Goal: Task Accomplishment & Management: Manage account settings

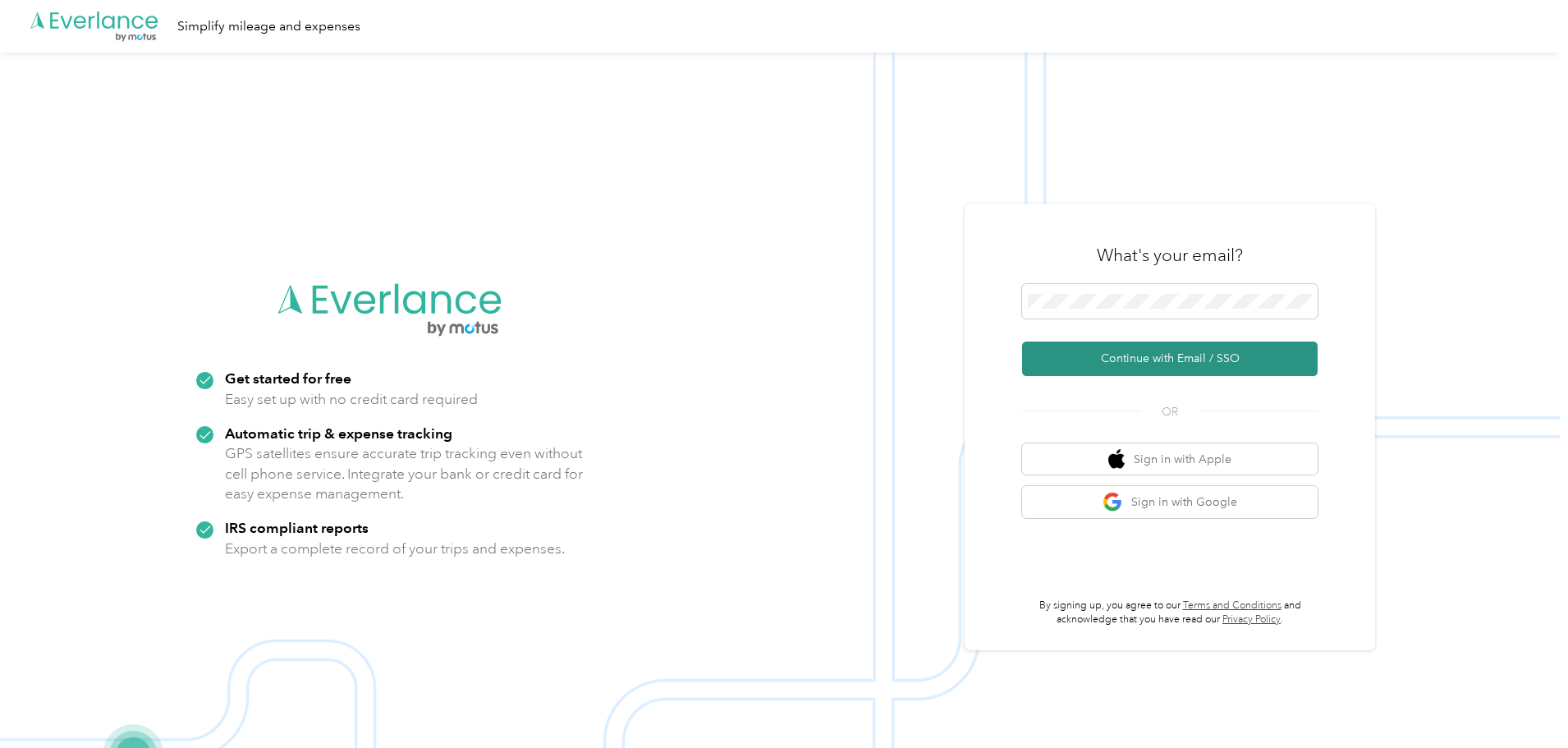
click at [1165, 361] on button "Continue with Email / SSO" at bounding box center [1170, 358] width 296 height 34
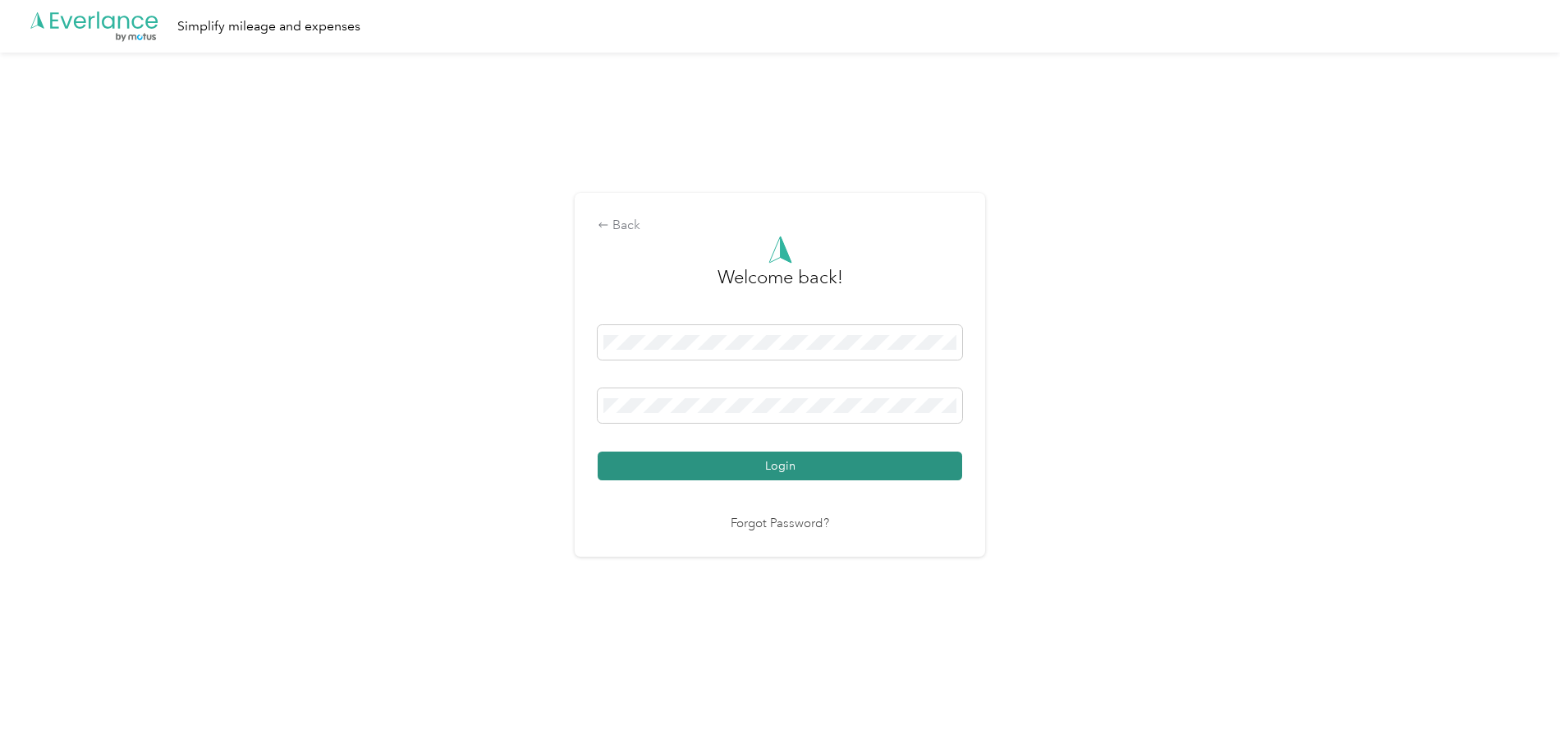
click at [751, 463] on button "Login" at bounding box center [779, 466] width 364 height 29
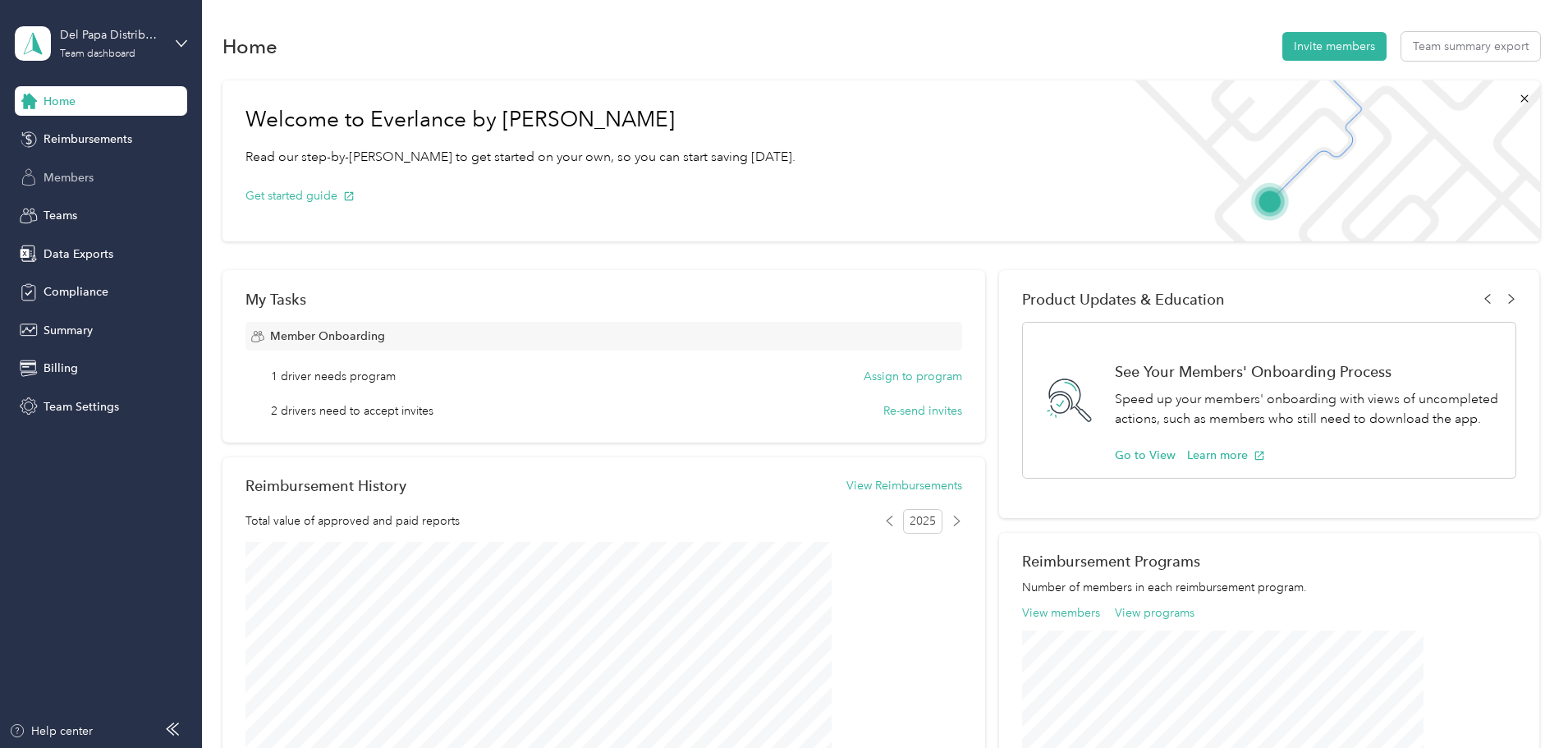
click at [80, 178] on span "Members" at bounding box center [68, 178] width 50 height 18
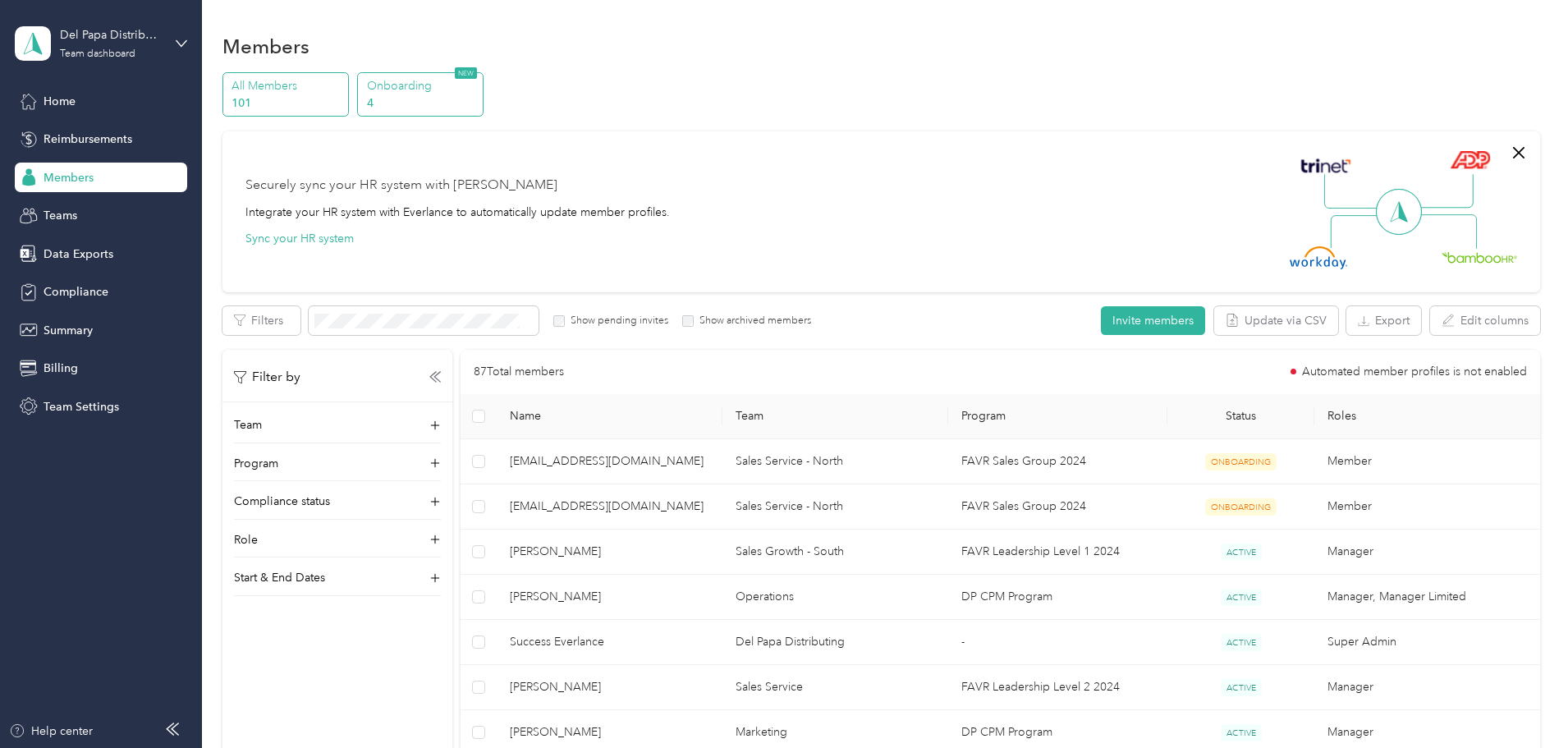
click at [478, 91] on p "Onboarding" at bounding box center [422, 86] width 111 height 18
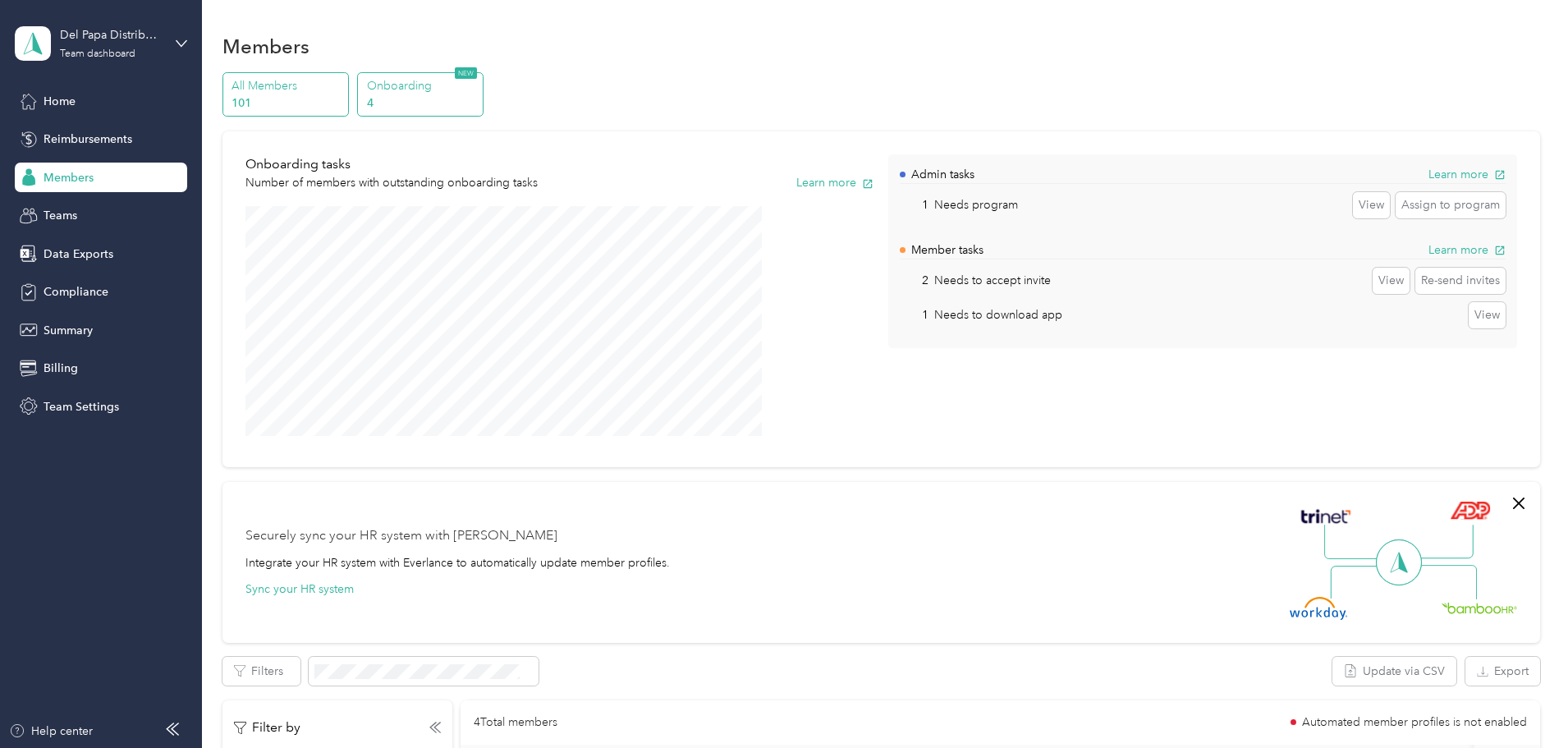
click at [343, 95] on p "101" at bounding box center [287, 104] width 111 height 18
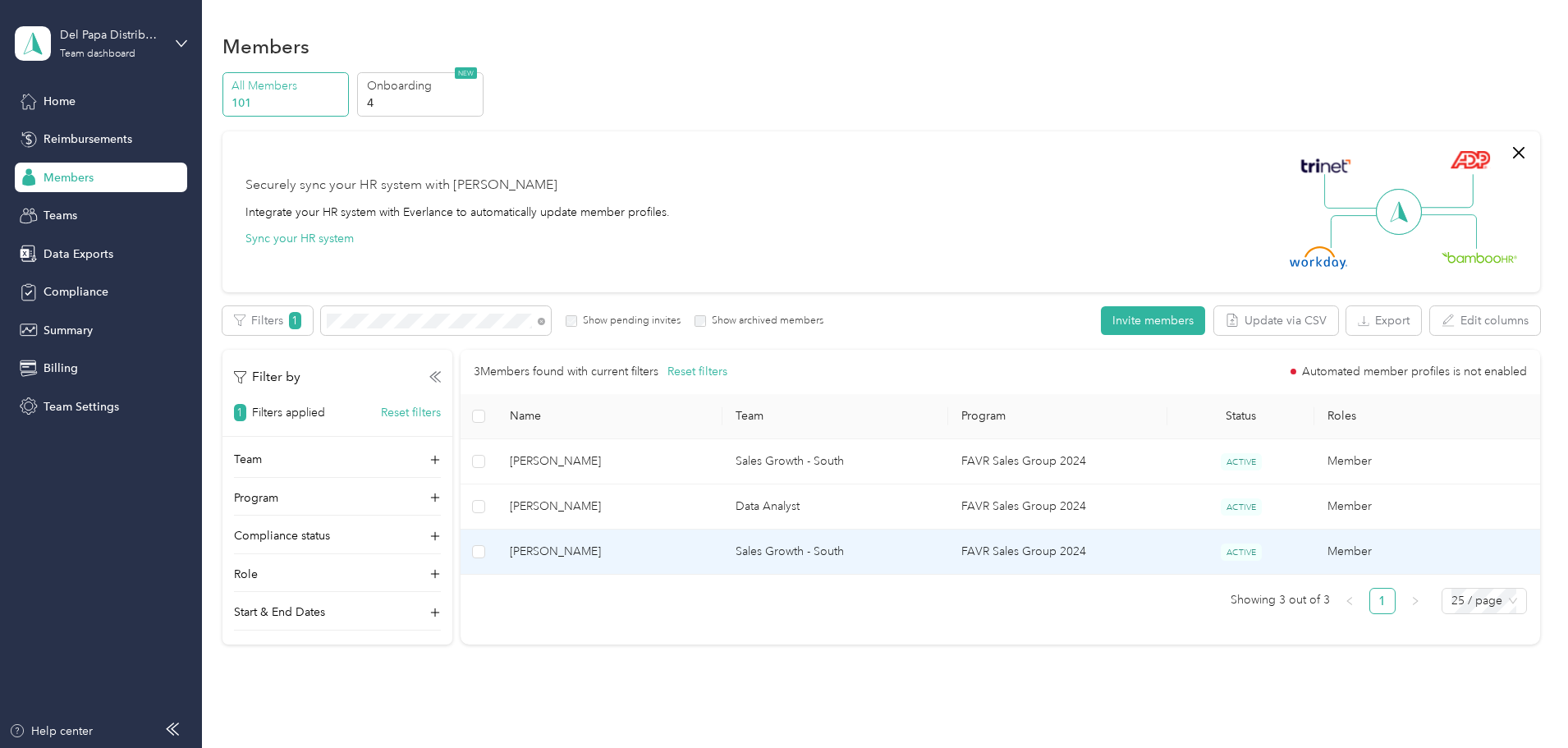
click at [660, 555] on span "[PERSON_NAME]" at bounding box center [609, 551] width 199 height 18
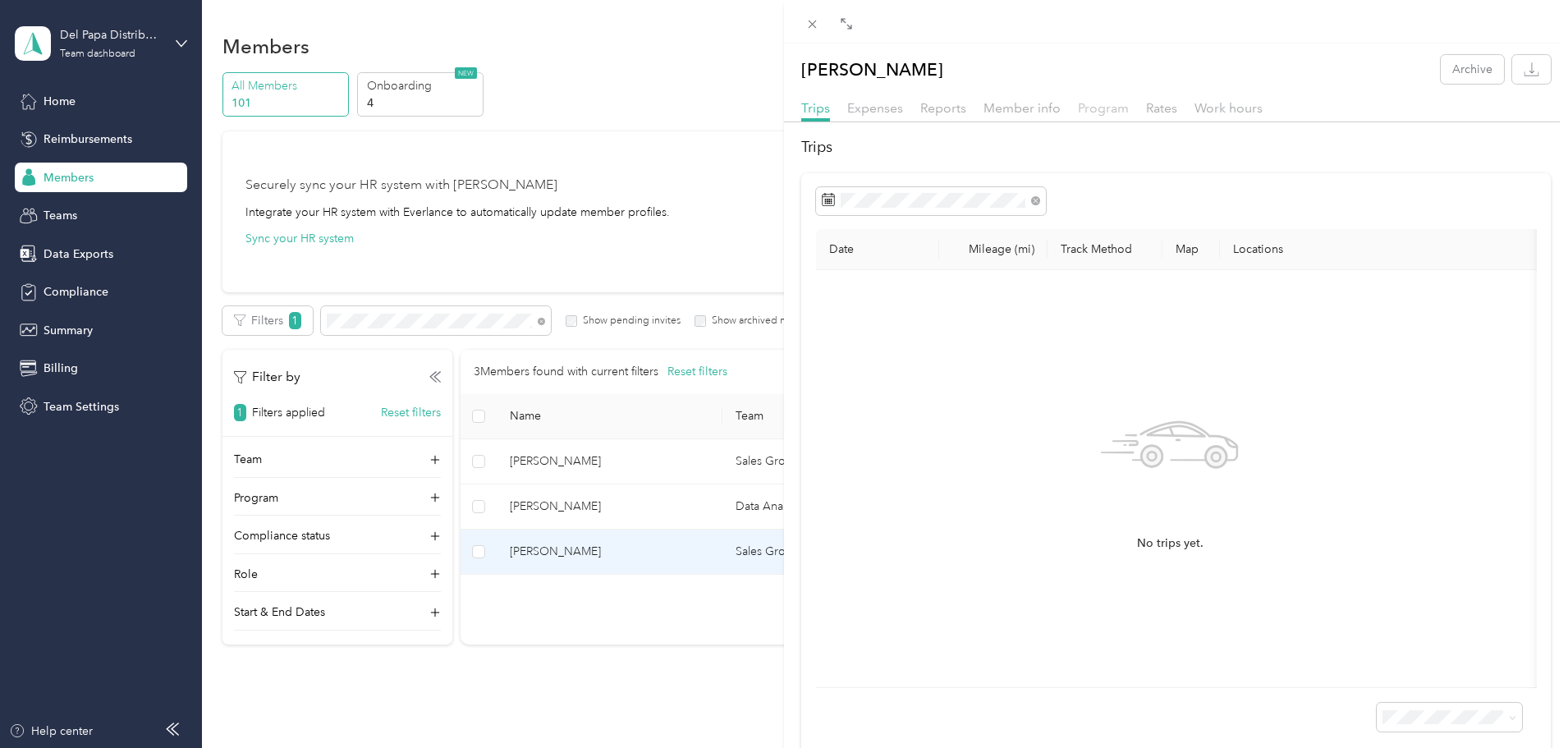
click at [1099, 113] on span "Program" at bounding box center [1103, 108] width 51 height 16
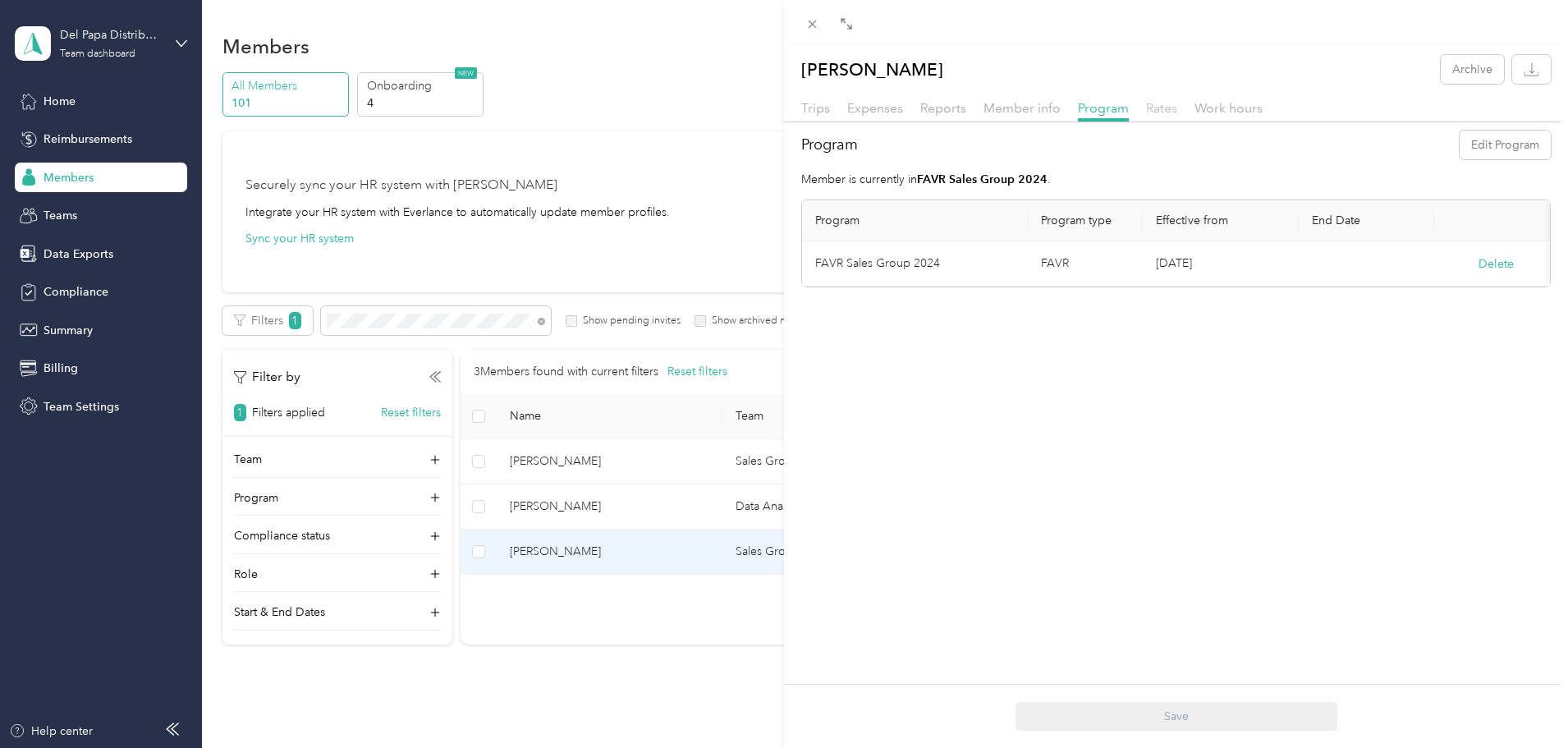
click at [1173, 111] on span "Rates" at bounding box center [1162, 108] width 32 height 16
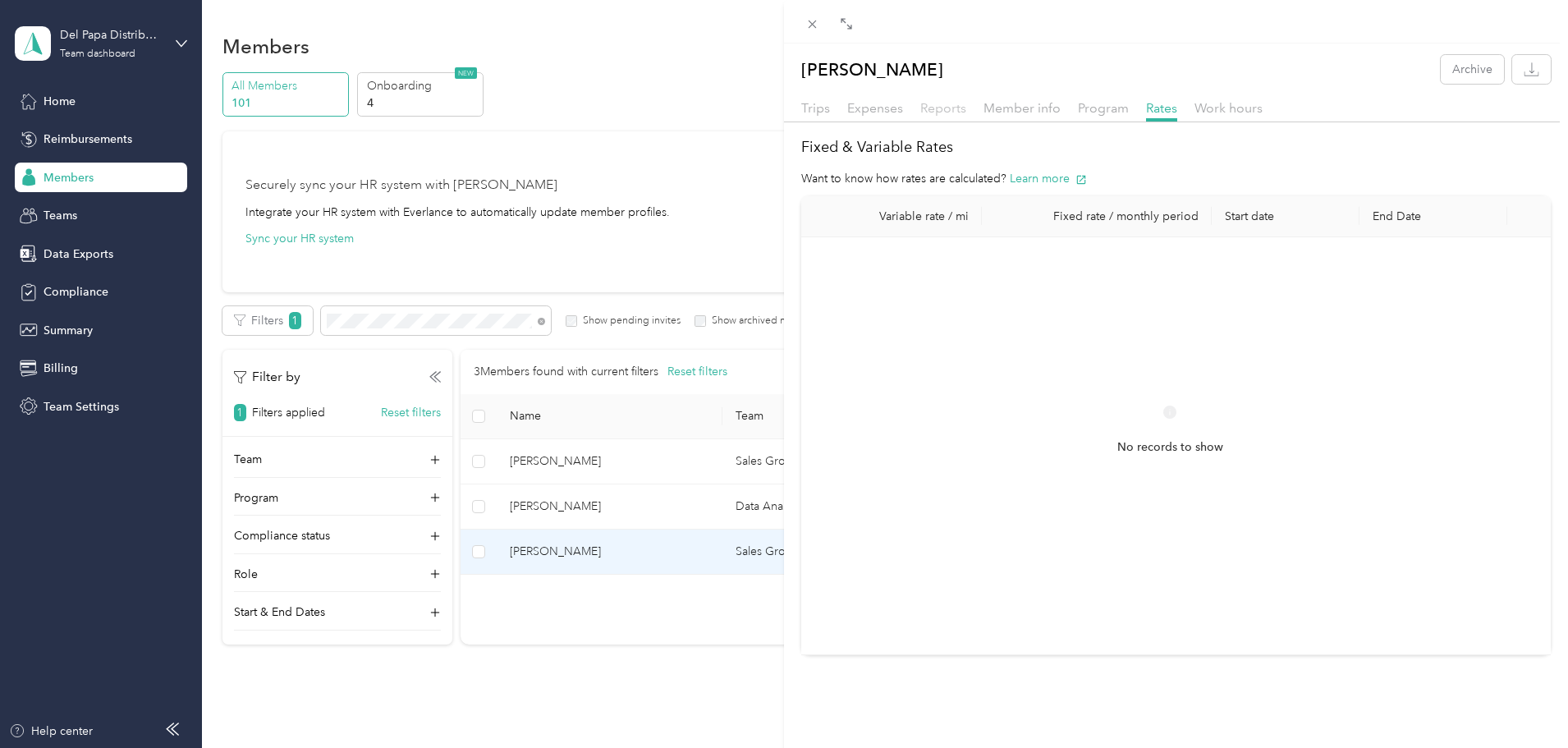
click at [942, 110] on span "Reports" at bounding box center [943, 108] width 46 height 16
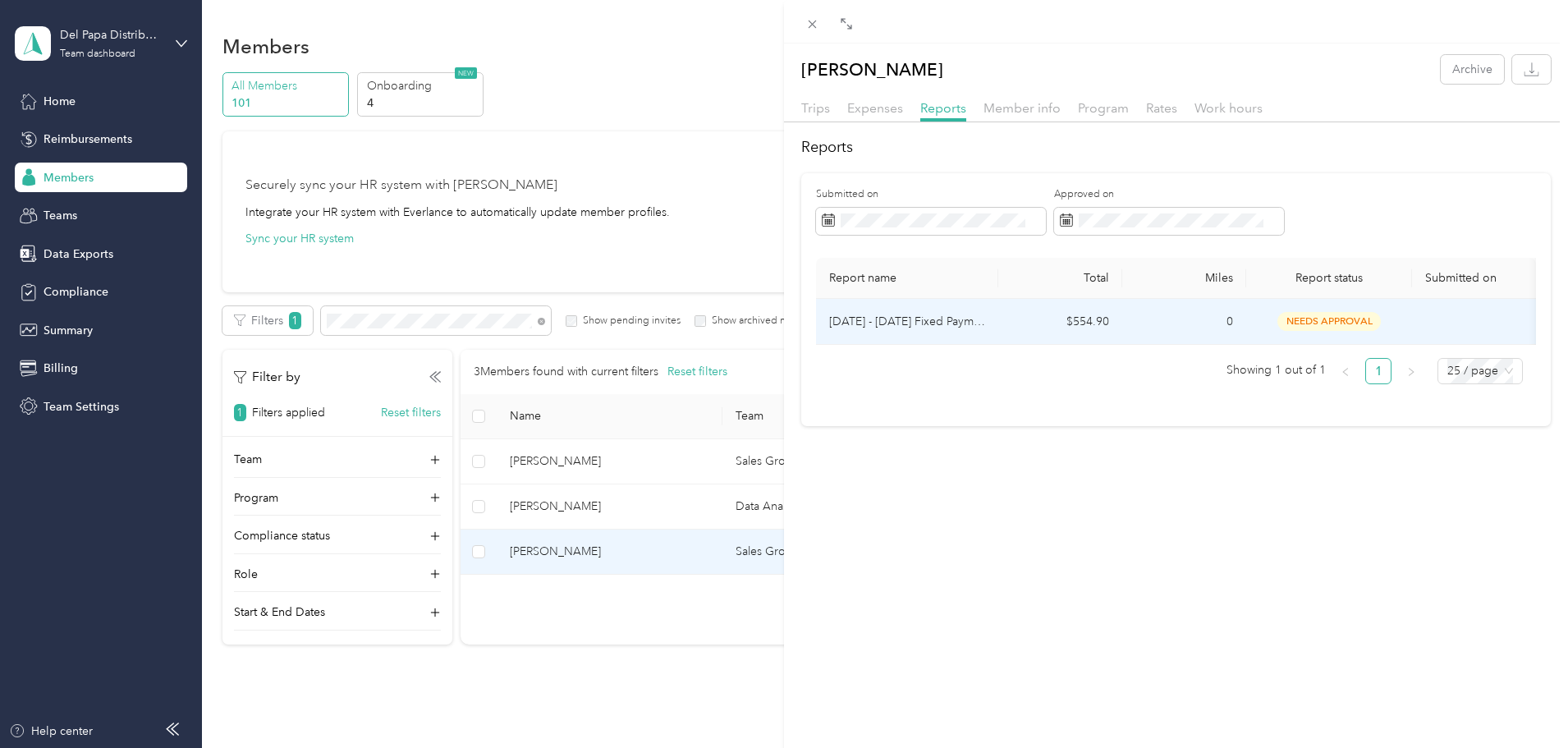
click at [1073, 324] on td "$554.90" at bounding box center [1060, 322] width 124 height 46
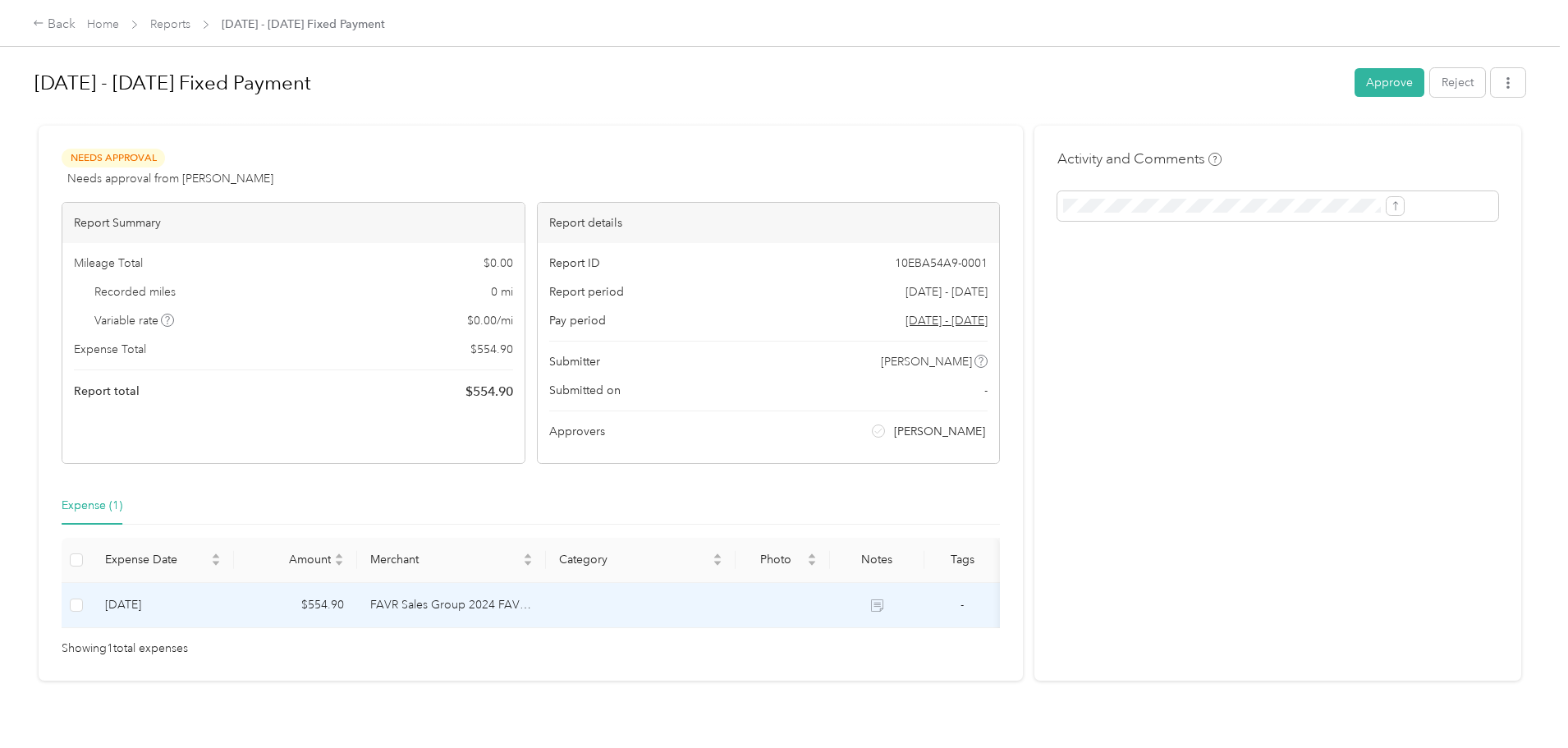
click at [547, 607] on td "FAVR Sales Group 2024 FAVR program" at bounding box center [452, 605] width 190 height 45
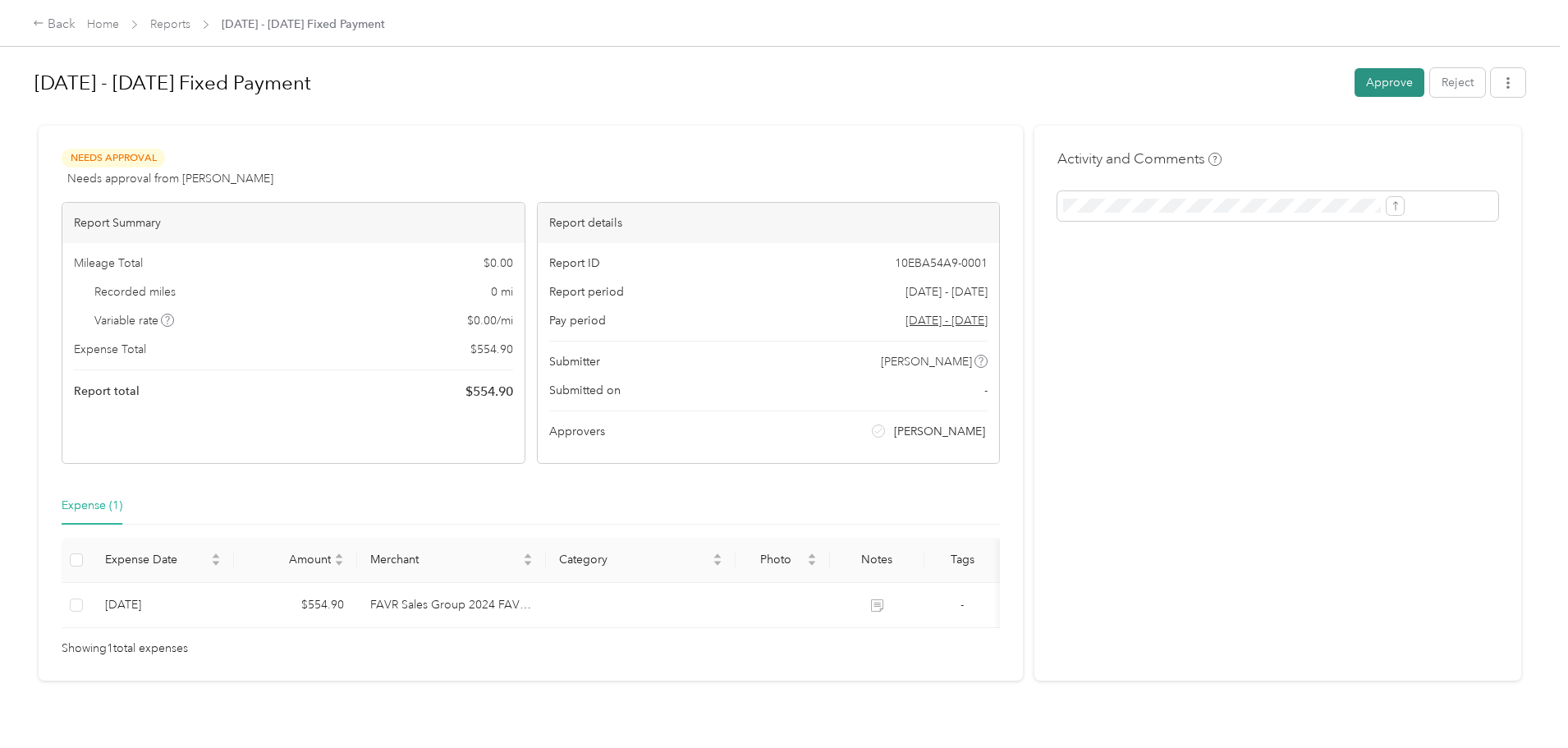
click at [1355, 84] on button "Approve" at bounding box center [1390, 83] width 70 height 29
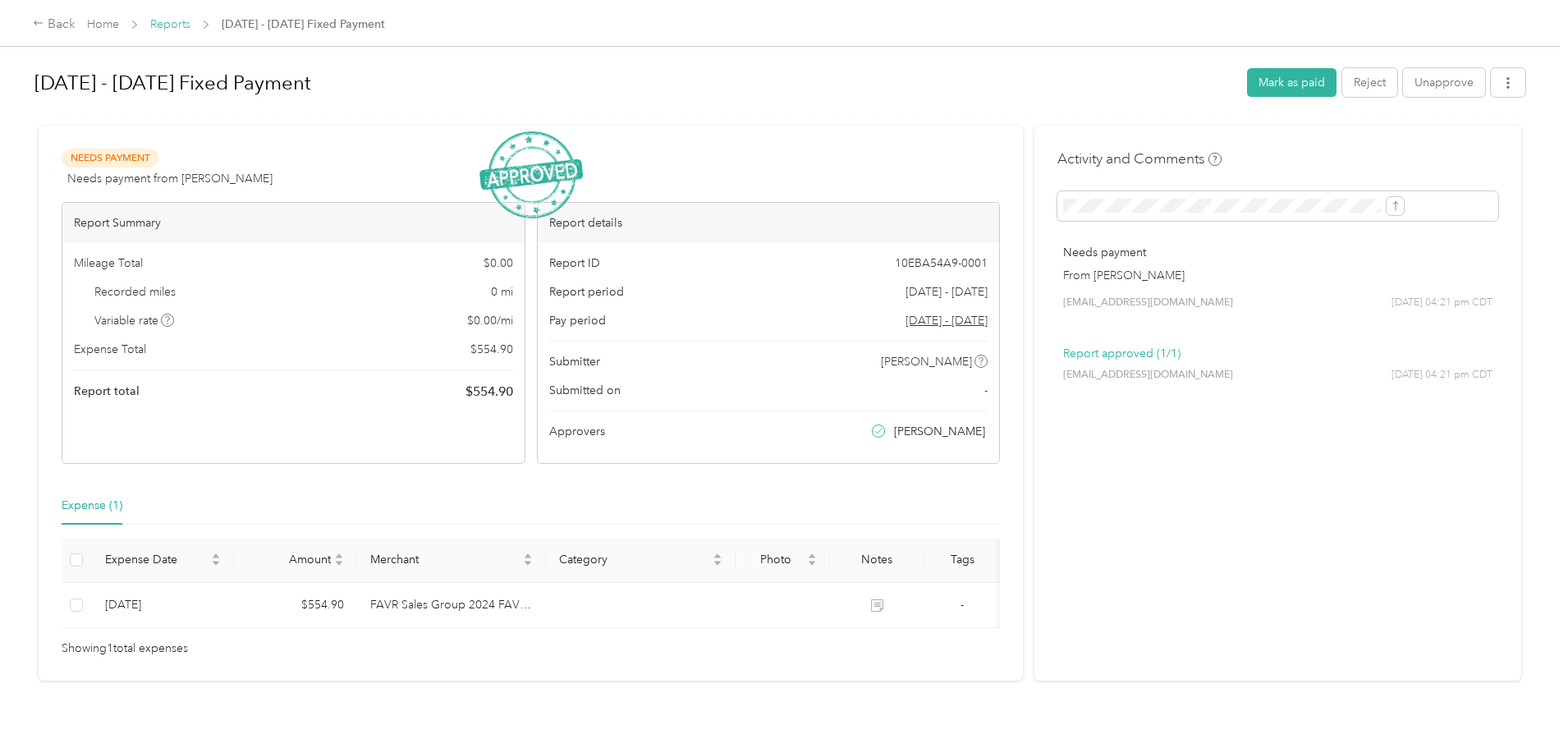
click at [190, 25] on link "Reports" at bounding box center [170, 25] width 40 height 14
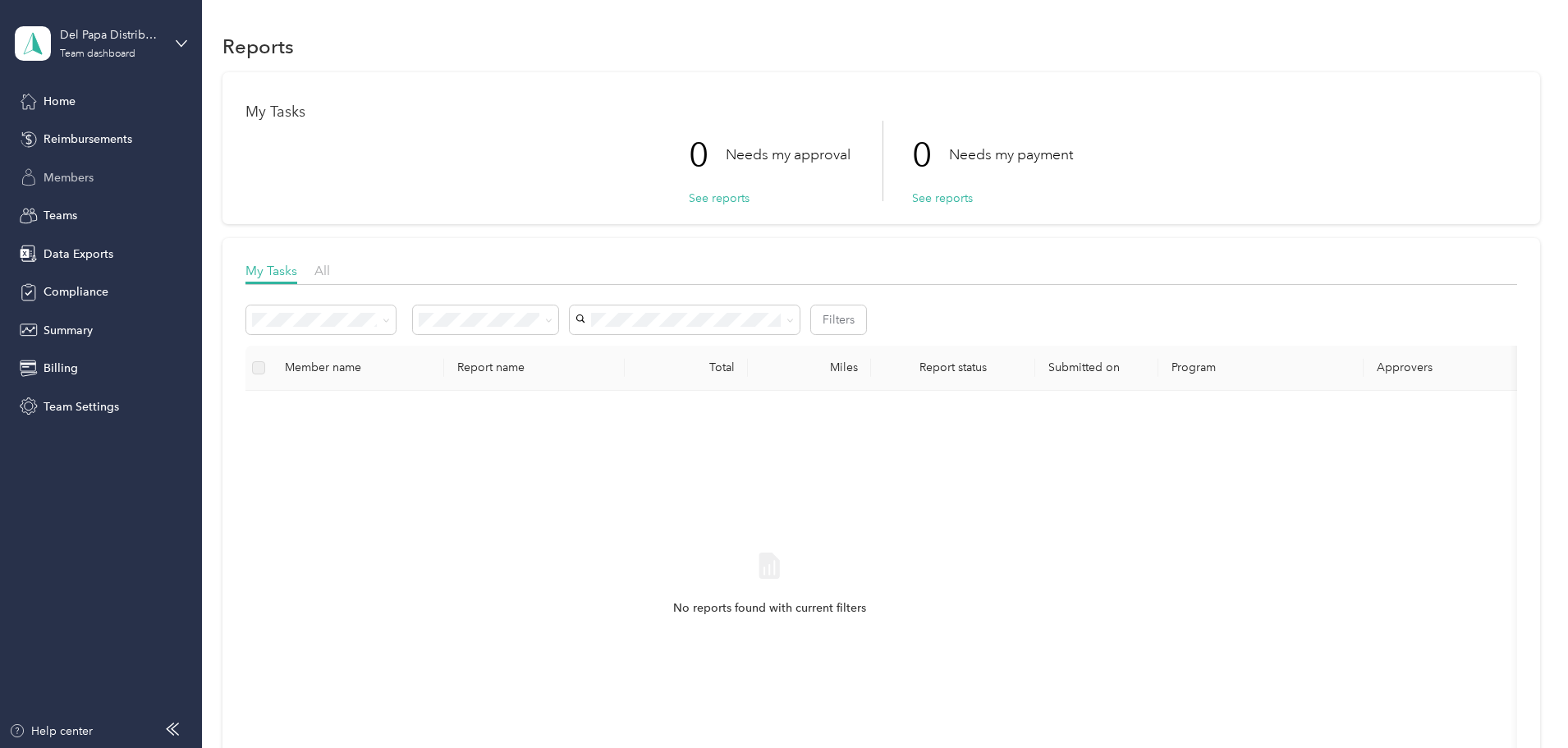
click at [71, 175] on span "Members" at bounding box center [68, 178] width 50 height 18
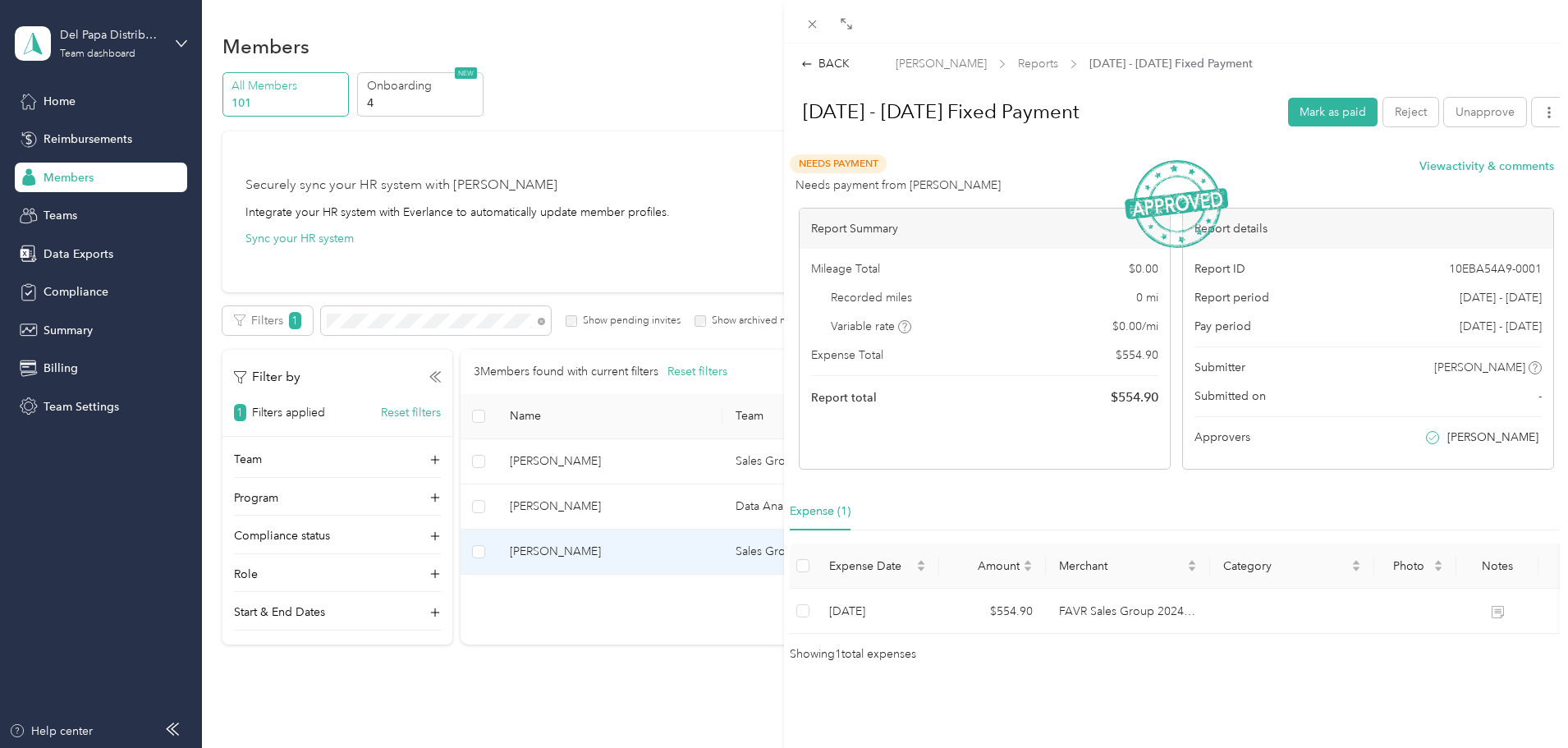
click at [663, 564] on div "BACK [PERSON_NAME] Reports [DATE] - [DATE] Fixed Payment [DATE] - [DATE] Fixed …" at bounding box center [784, 374] width 1568 height 748
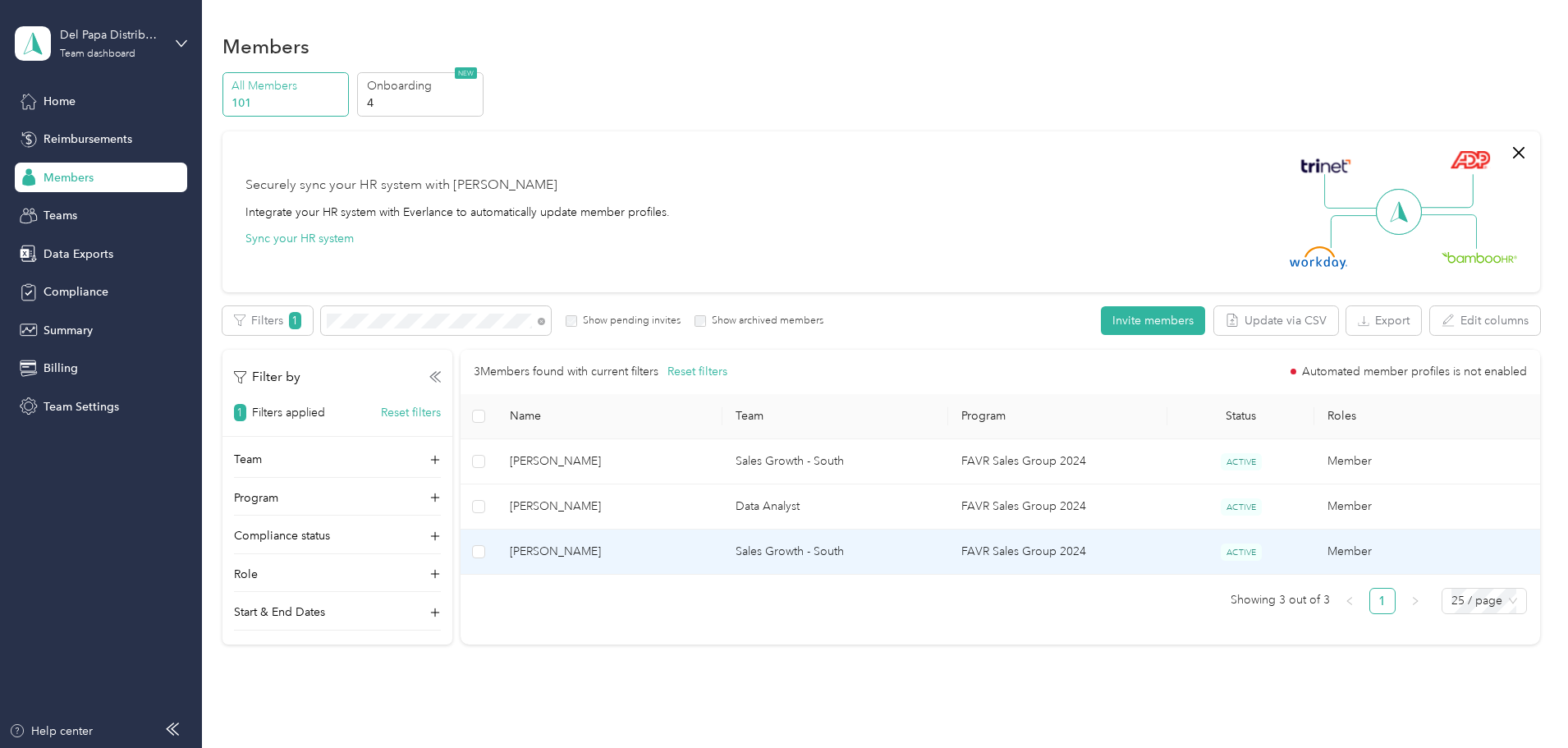
click at [673, 555] on span "[PERSON_NAME]" at bounding box center [609, 551] width 199 height 18
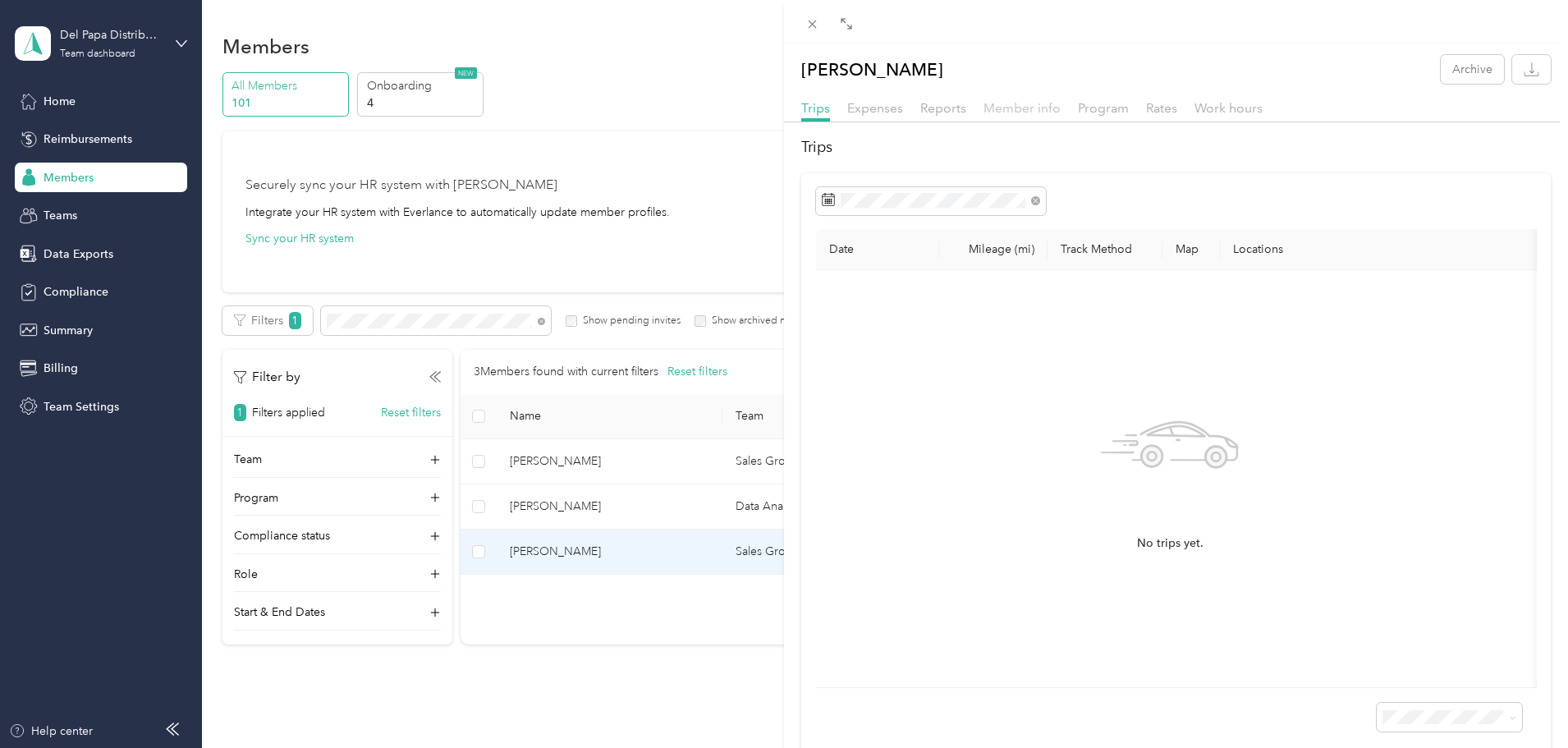
click at [1010, 105] on span "Member info" at bounding box center [1022, 108] width 77 height 16
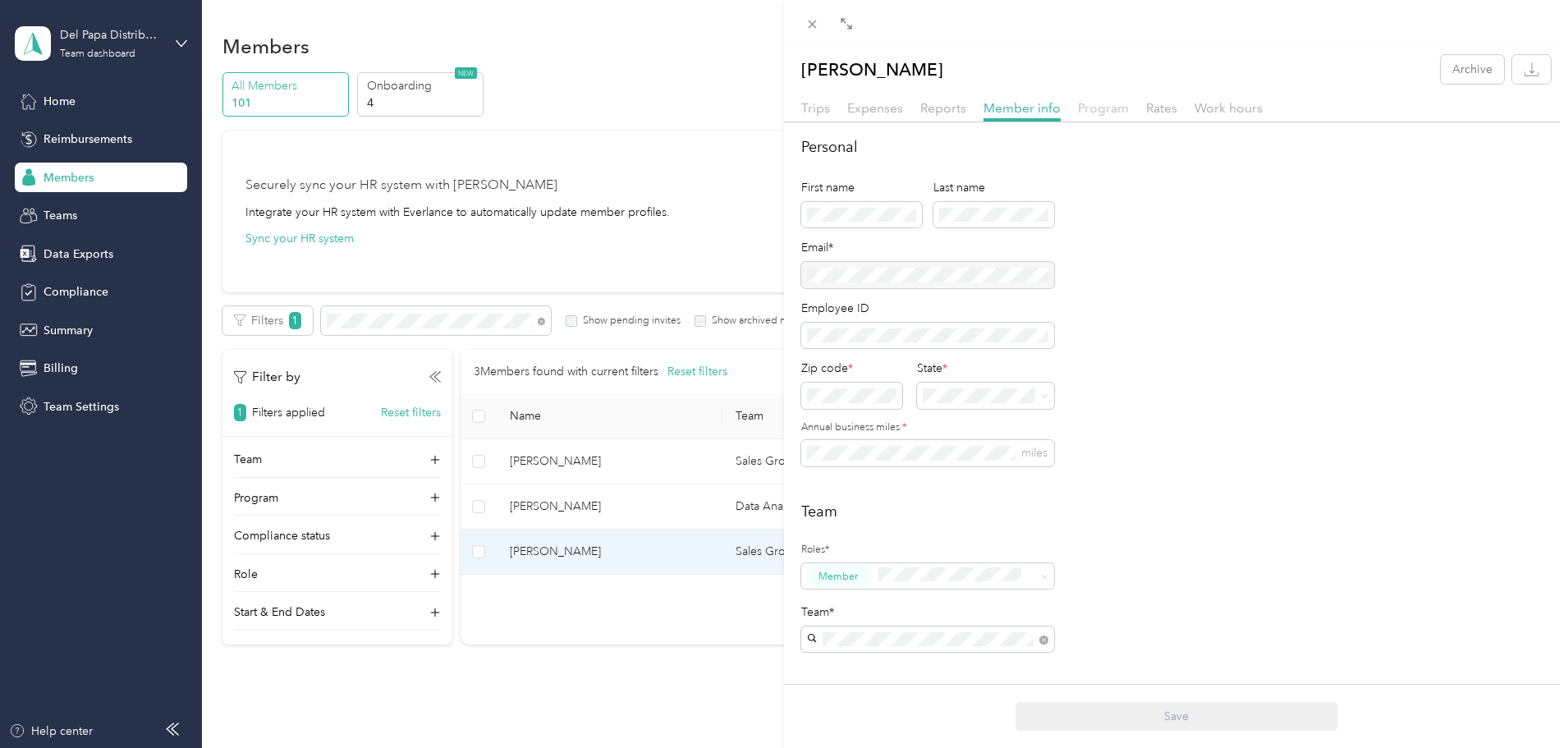
click at [1105, 109] on span "Program" at bounding box center [1103, 108] width 51 height 16
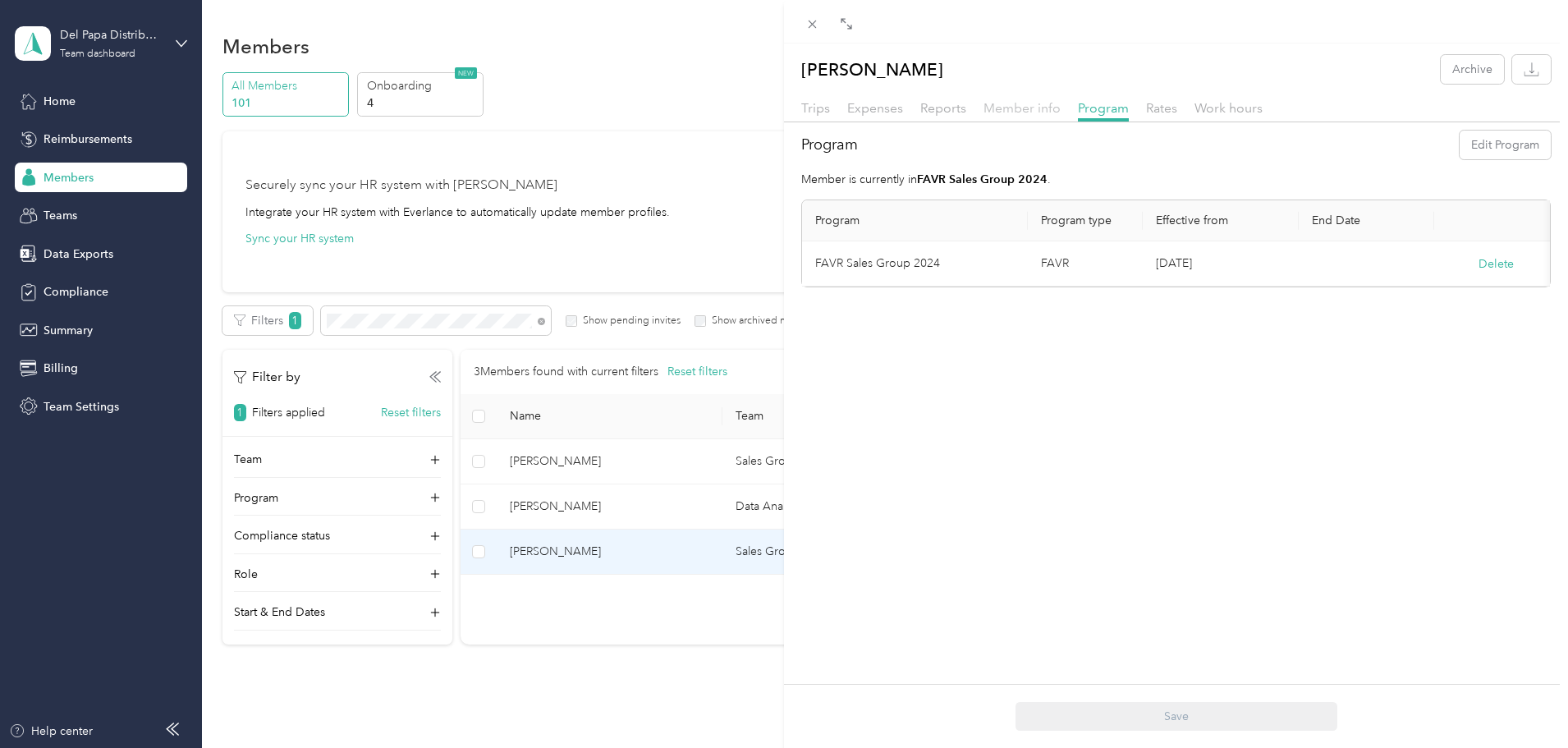
click at [1016, 112] on span "Member info" at bounding box center [1022, 108] width 77 height 16
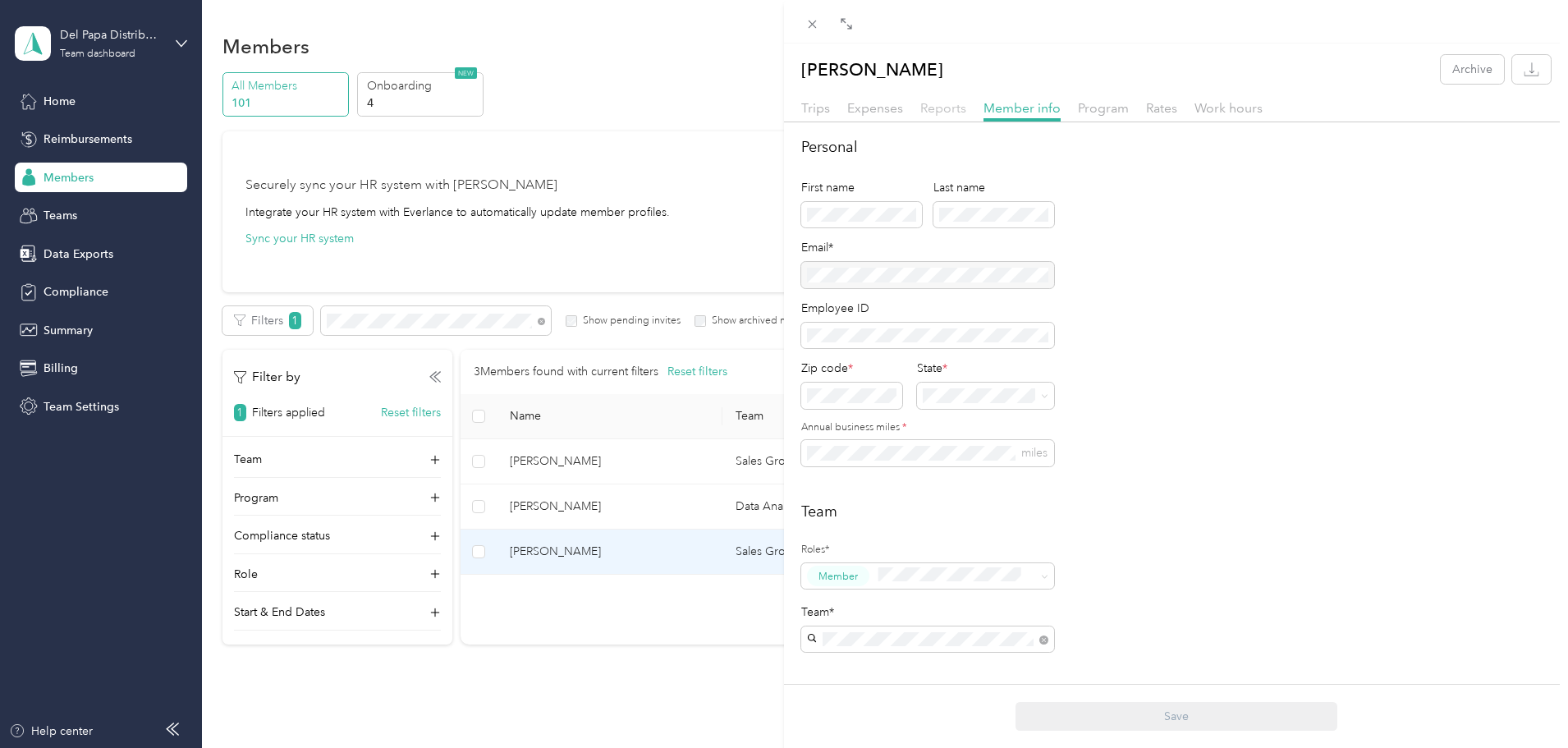
click at [926, 103] on span "Reports" at bounding box center [943, 108] width 46 height 16
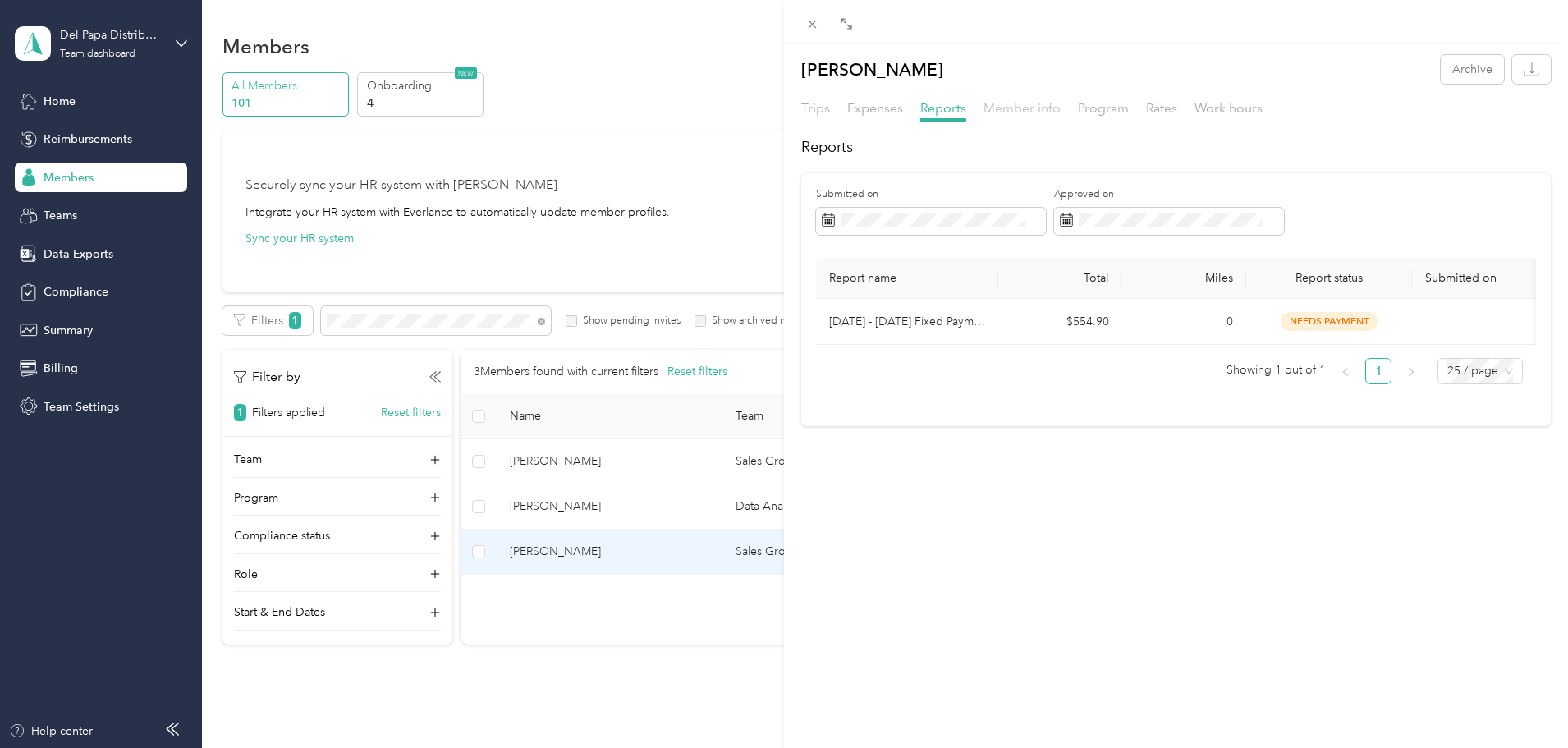
click at [1006, 107] on span "Member info" at bounding box center [1022, 108] width 77 height 16
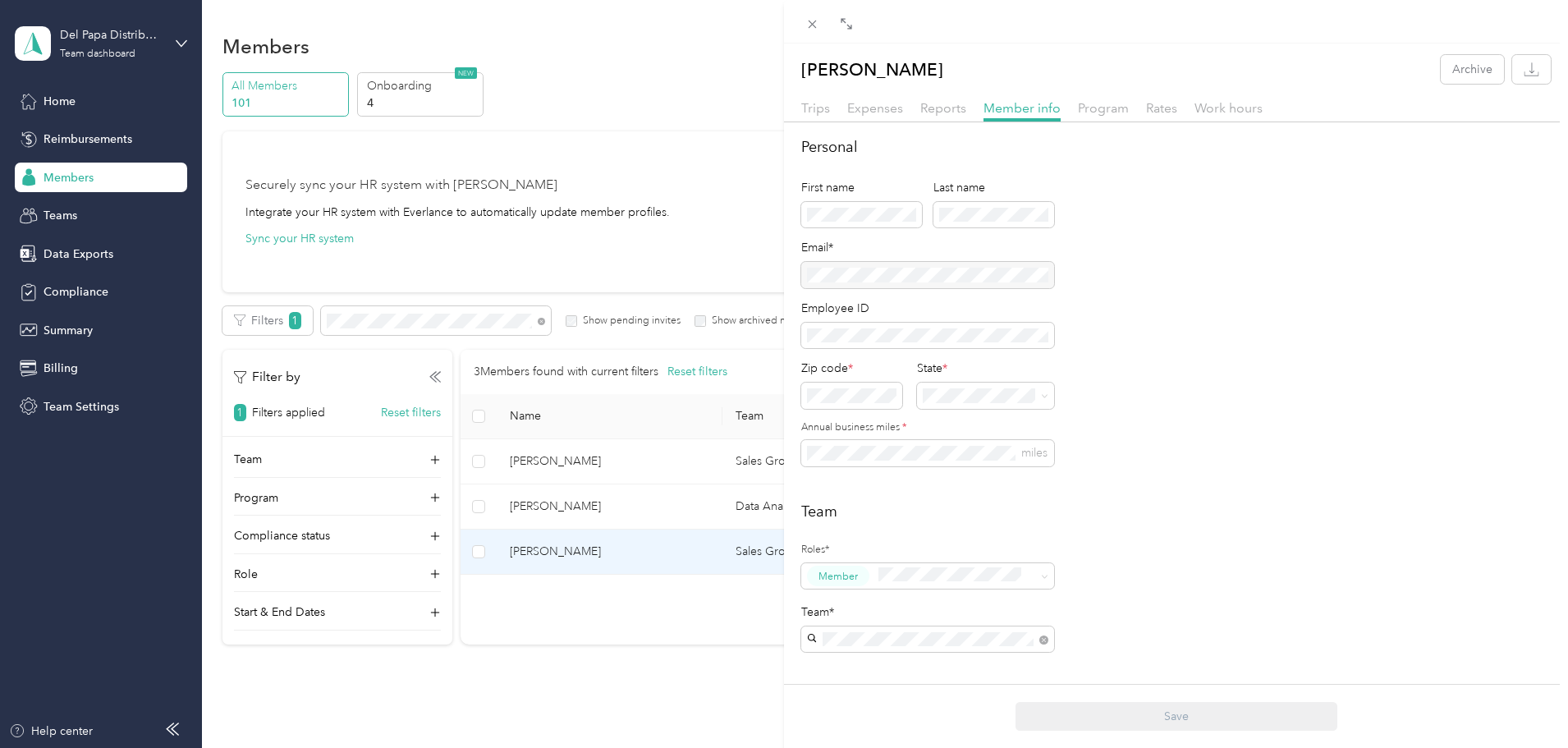
click at [1072, 117] on div "Trips Expenses Reports Member info Program Rates Work hours" at bounding box center [1177, 110] width 784 height 24
click at [1096, 117] on div "Program" at bounding box center [1103, 108] width 51 height 20
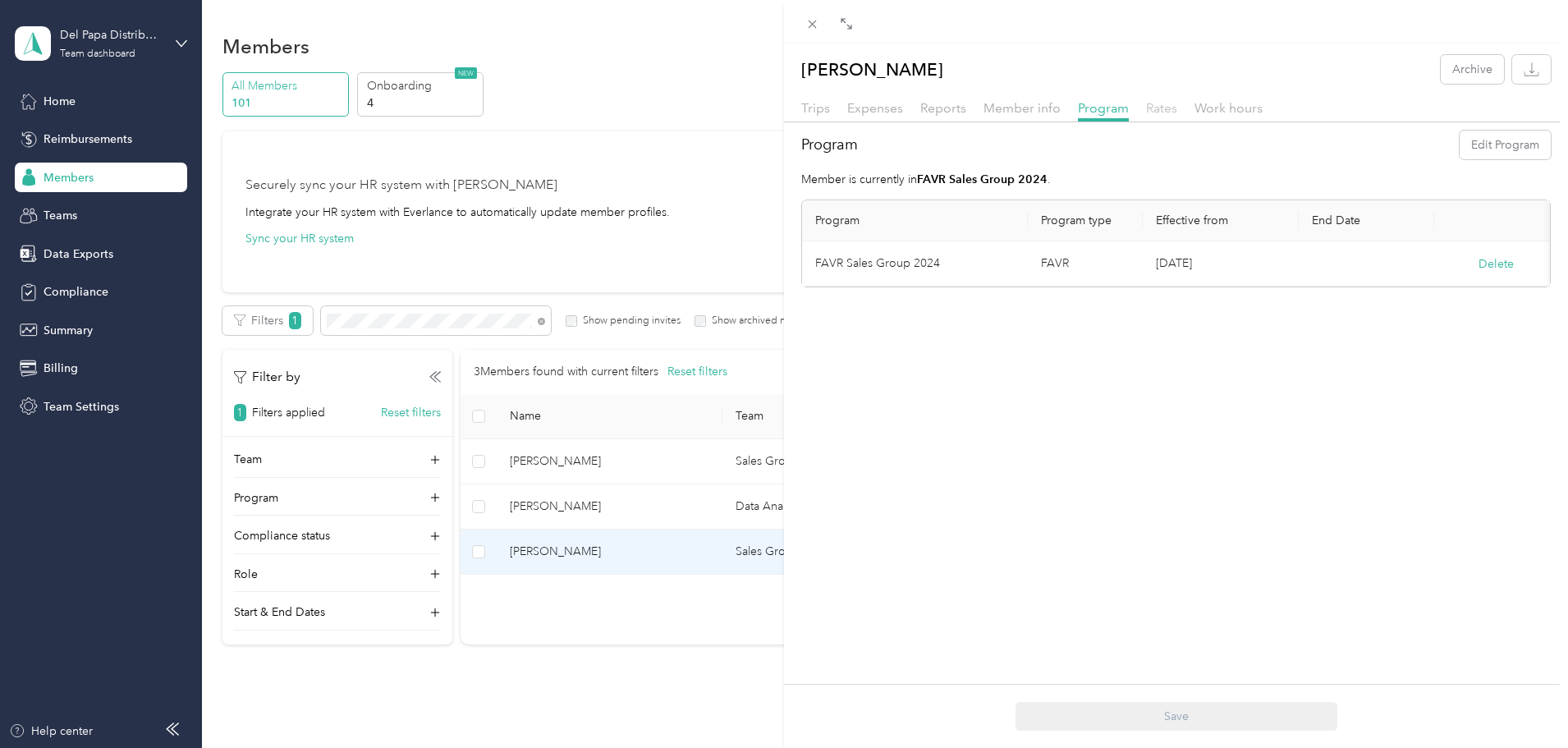
click at [1167, 111] on span "Rates" at bounding box center [1162, 108] width 32 height 16
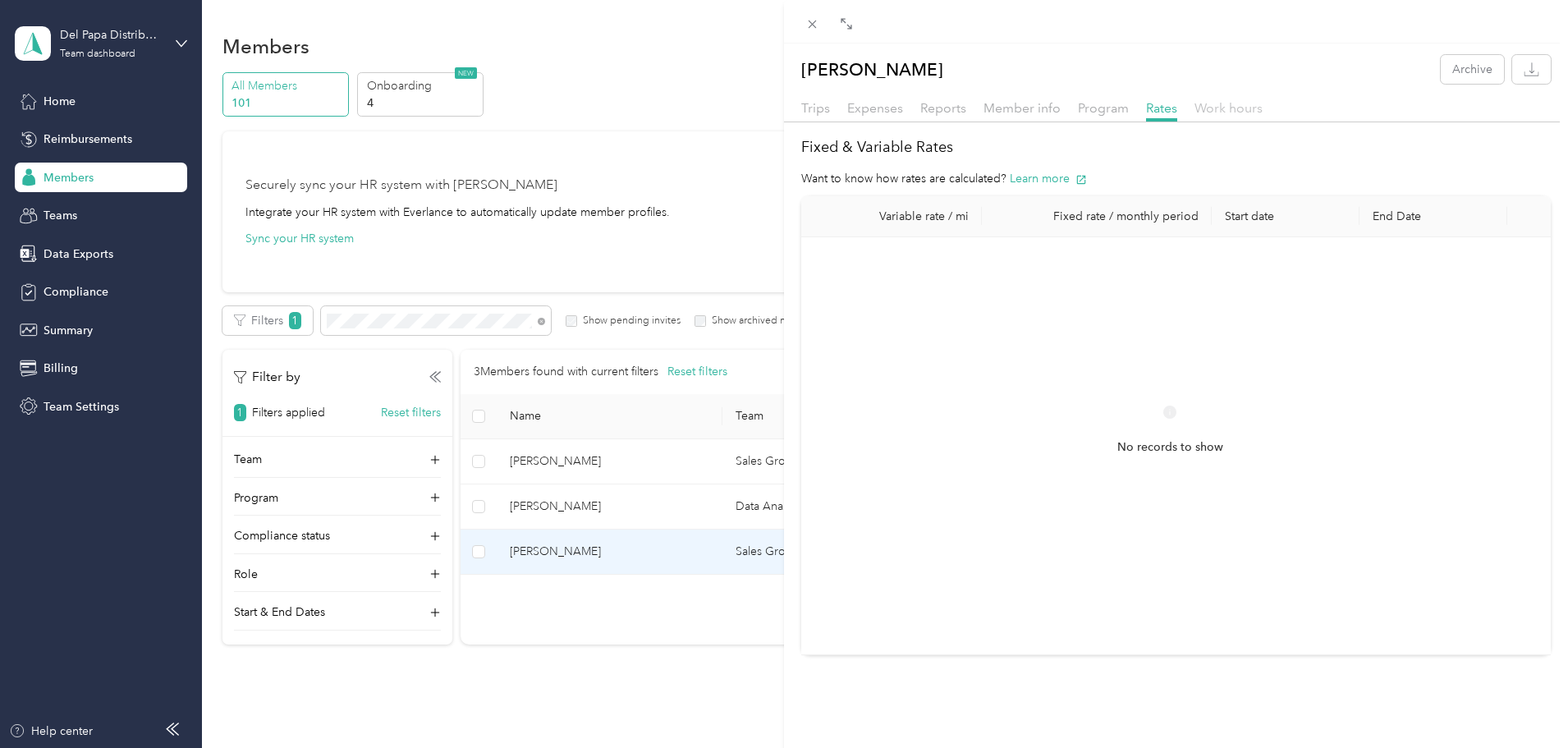
click at [1241, 112] on span "Work hours" at bounding box center [1228, 108] width 68 height 16
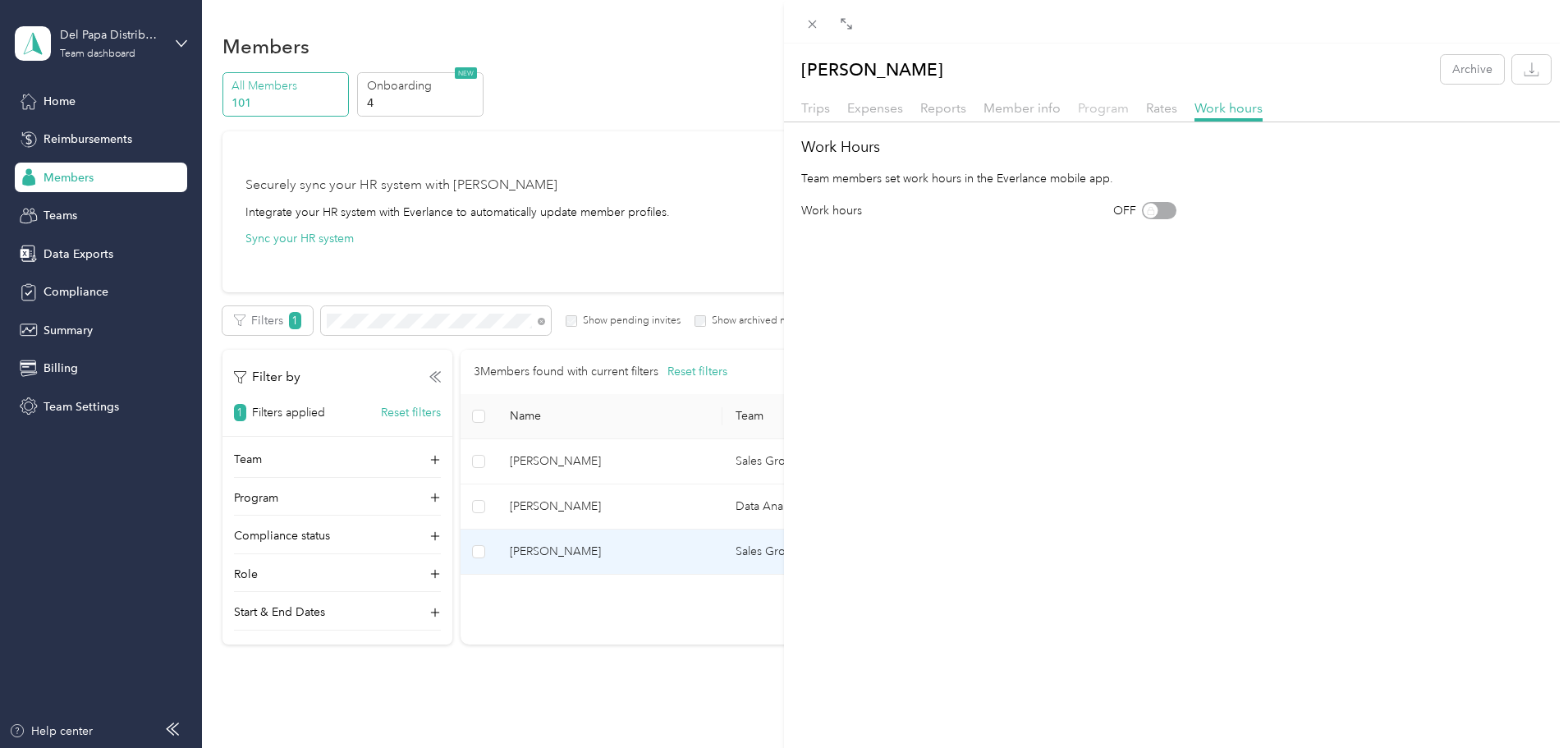
click at [1108, 109] on span "Program" at bounding box center [1103, 108] width 51 height 16
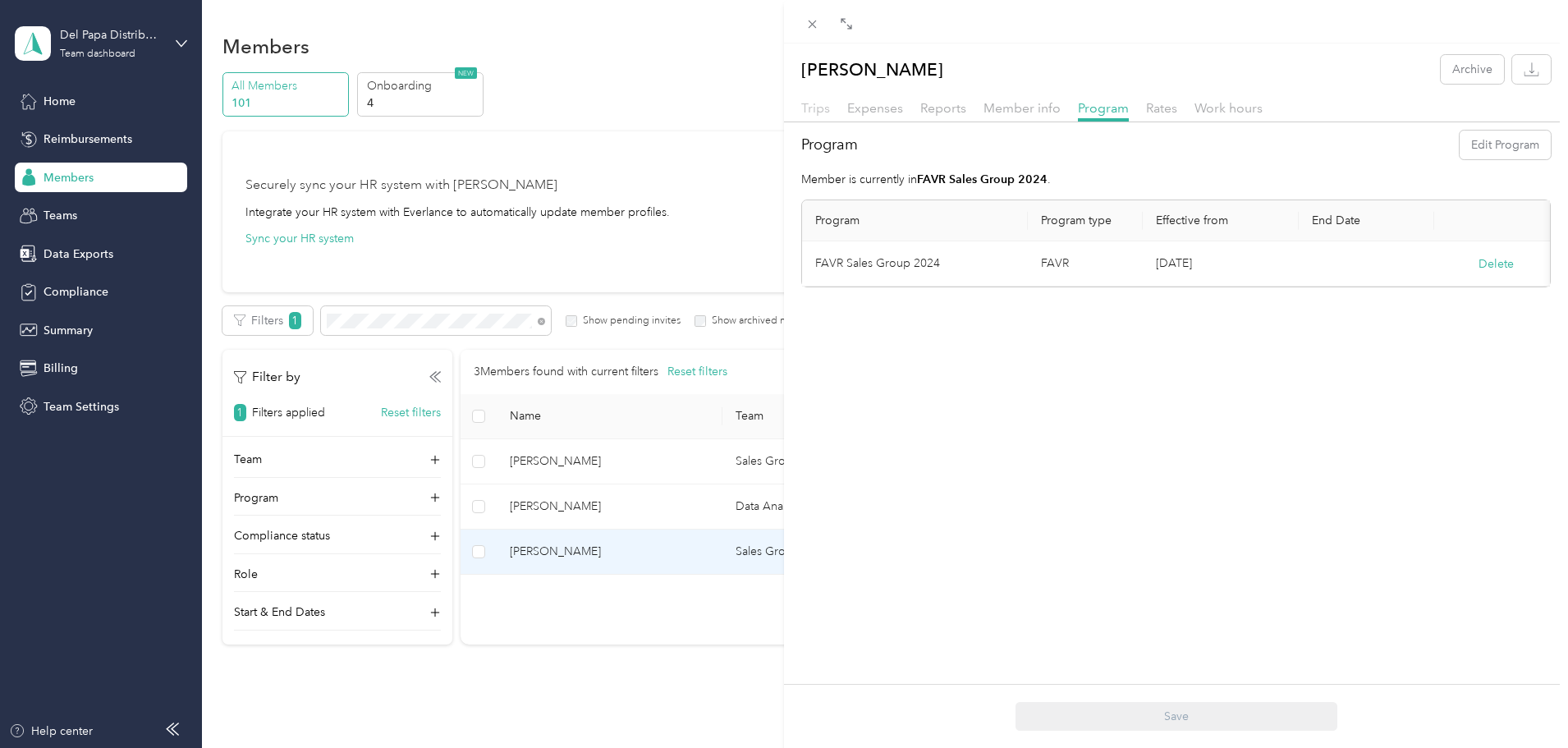
click at [826, 111] on span "Trips" at bounding box center [815, 108] width 29 height 16
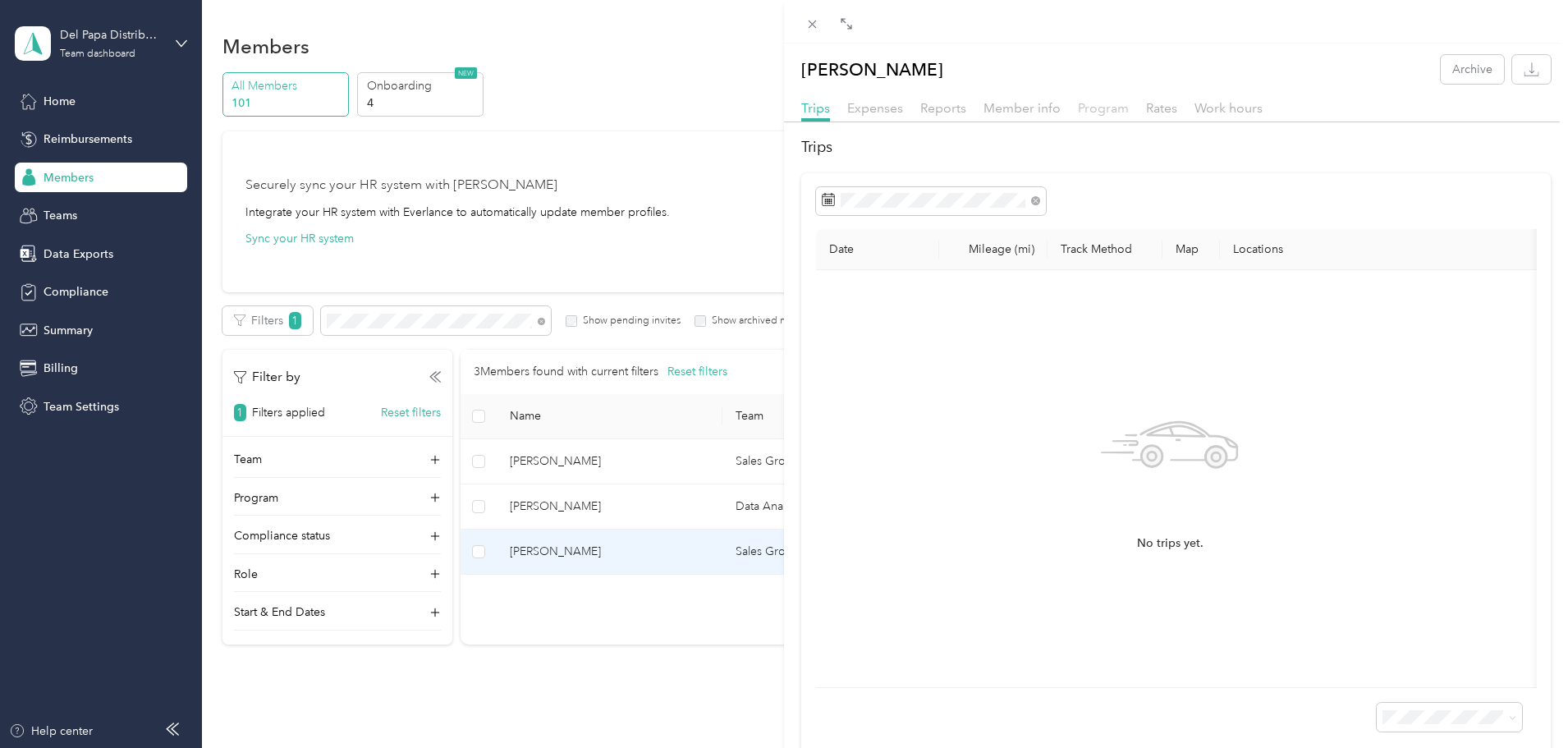
click at [1099, 111] on span "Program" at bounding box center [1103, 108] width 51 height 16
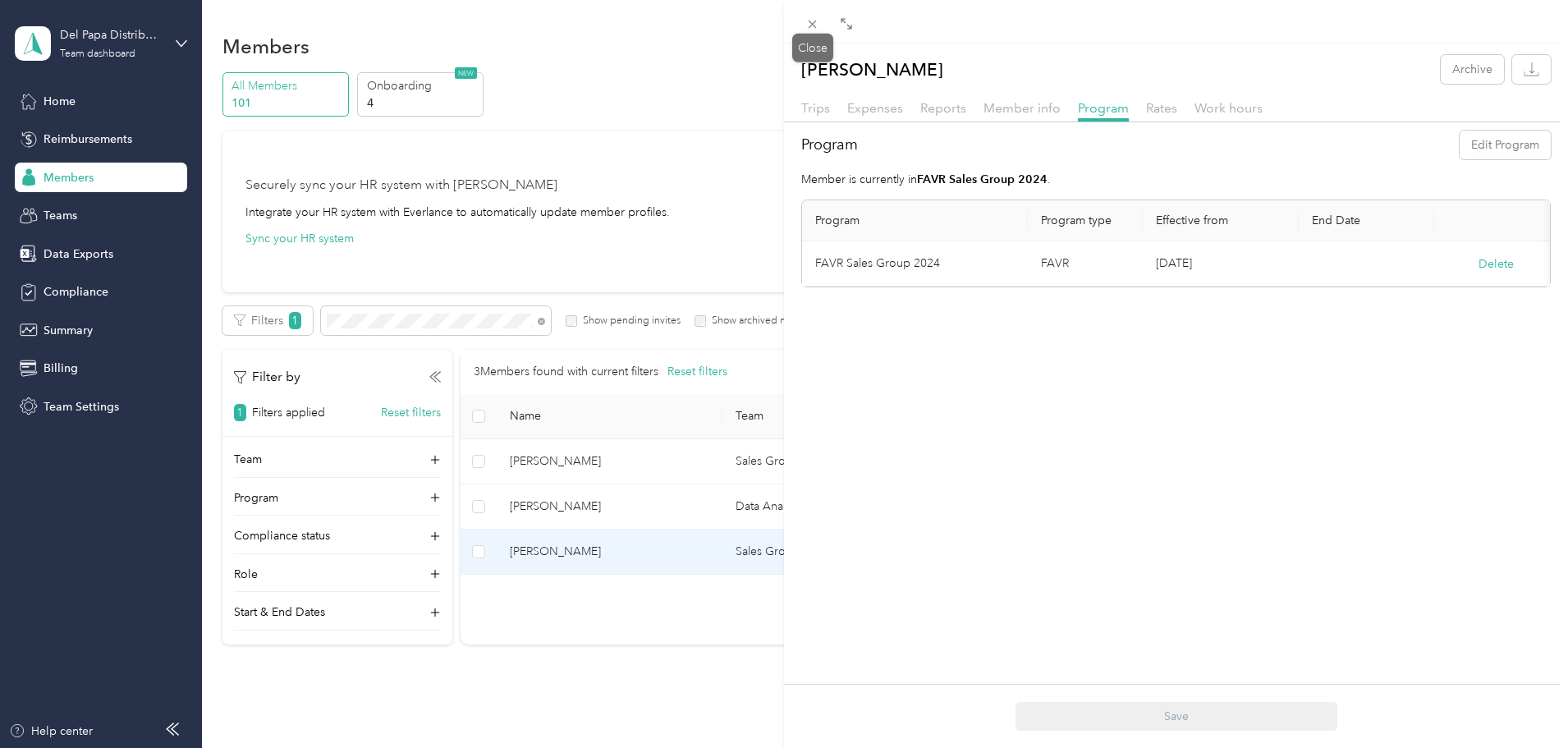
click at [821, 33] on div "Close" at bounding box center [813, 47] width 41 height 29
click at [815, 25] on icon at bounding box center [813, 25] width 14 height 14
